Goal: Task Accomplishment & Management: Use online tool/utility

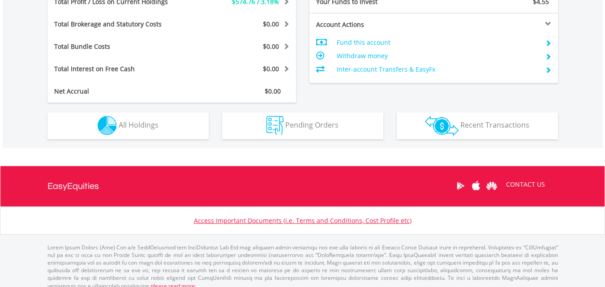
scroll to position [86, 170]
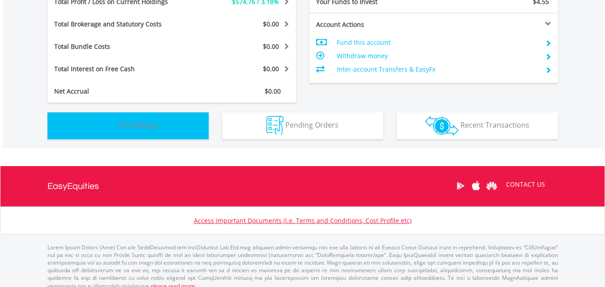
click at [158, 120] on span "All Holdings" at bounding box center [139, 125] width 40 height 10
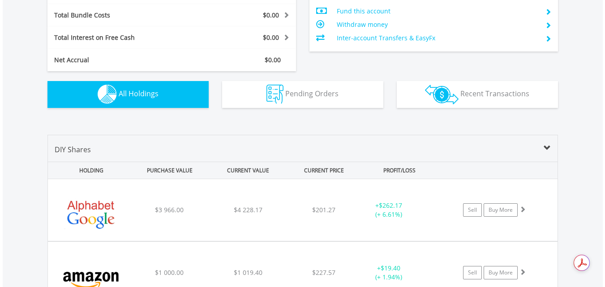
scroll to position [511, 0]
click at [163, 98] on button "Holdings All Holdings" at bounding box center [127, 94] width 161 height 27
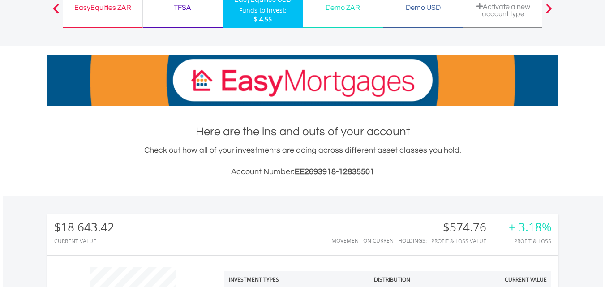
scroll to position [18, 0]
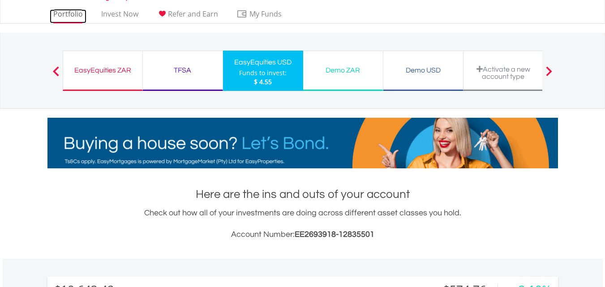
click at [68, 14] on link "Portfolio" at bounding box center [68, 16] width 37 height 14
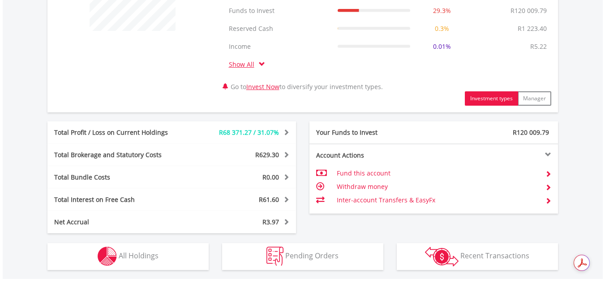
scroll to position [447, 0]
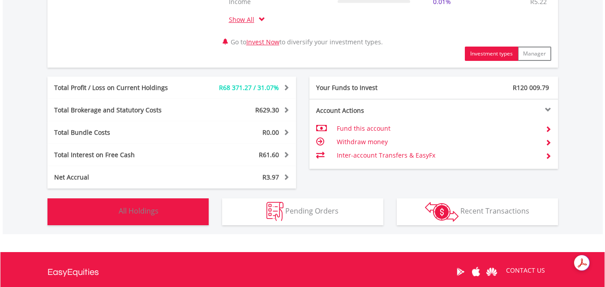
click at [145, 207] on span "All Holdings" at bounding box center [139, 211] width 40 height 10
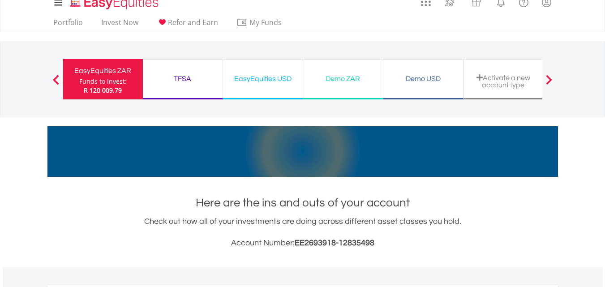
scroll to position [0, 0]
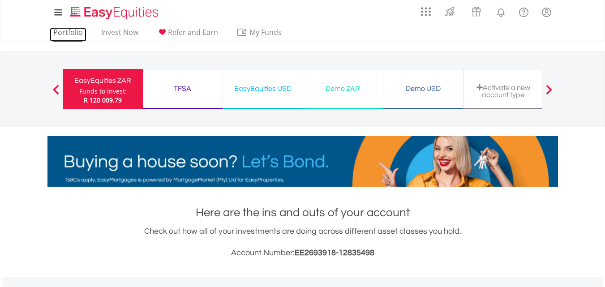
click at [69, 32] on link "Portfolio" at bounding box center [68, 35] width 37 height 14
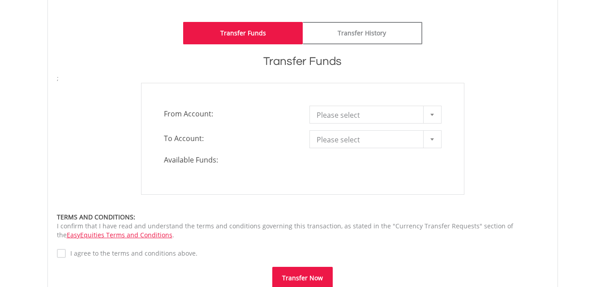
scroll to position [224, 0]
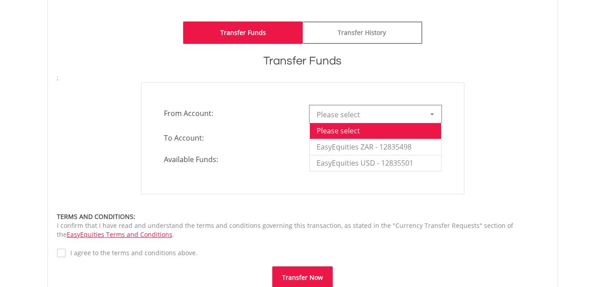
click at [357, 117] on span "Please select" at bounding box center [368, 115] width 104 height 18
click at [361, 148] on li "EasyEquities ZAR - 12835498" at bounding box center [375, 147] width 131 height 16
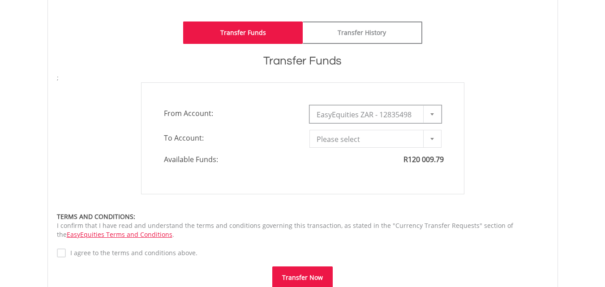
click at [379, 142] on span "Please select" at bounding box center [368, 139] width 104 height 18
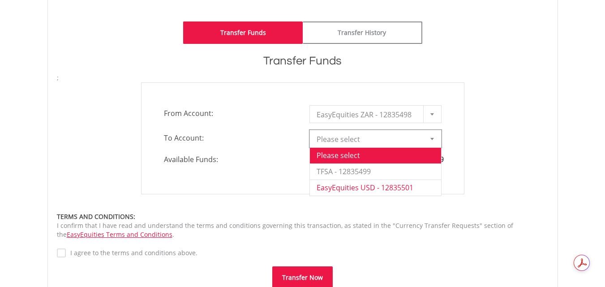
click at [370, 188] on li "EasyEquities USD - 12835501" at bounding box center [375, 187] width 131 height 16
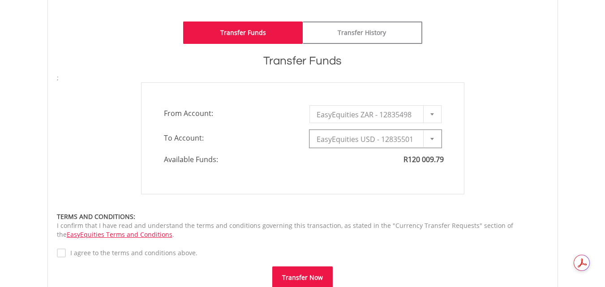
type input "*"
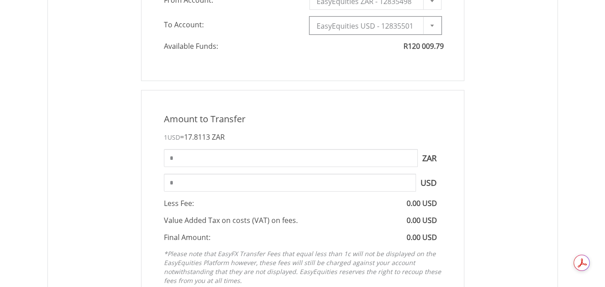
scroll to position [358, 0]
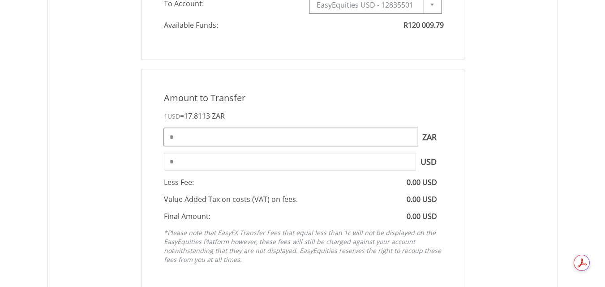
click at [278, 136] on input "*" at bounding box center [291, 137] width 254 height 18
type input "*"
type input "******"
type input "*******"
click at [375, 161] on input "*******" at bounding box center [290, 162] width 252 height 18
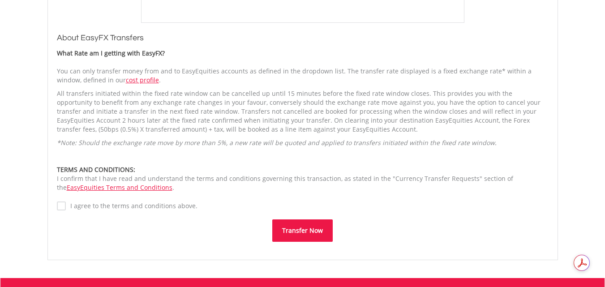
scroll to position [671, 0]
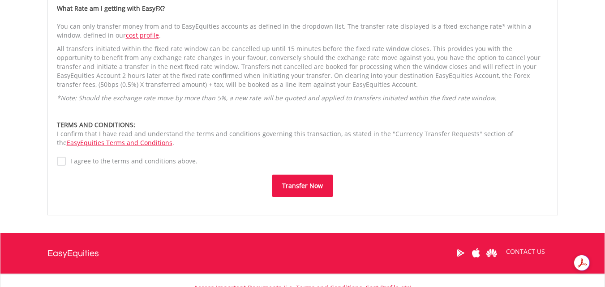
click at [308, 186] on button "Transfer Now" at bounding box center [302, 186] width 60 height 22
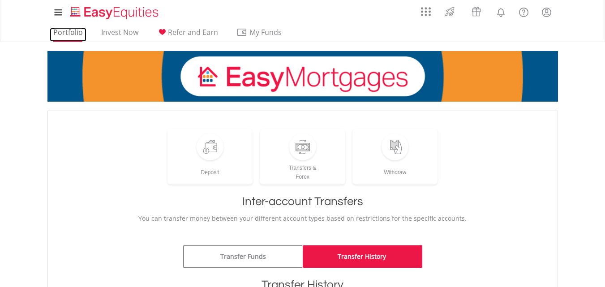
click at [68, 35] on link "Portfolio" at bounding box center [68, 35] width 37 height 14
